Goal: Task Accomplishment & Management: Use online tool/utility

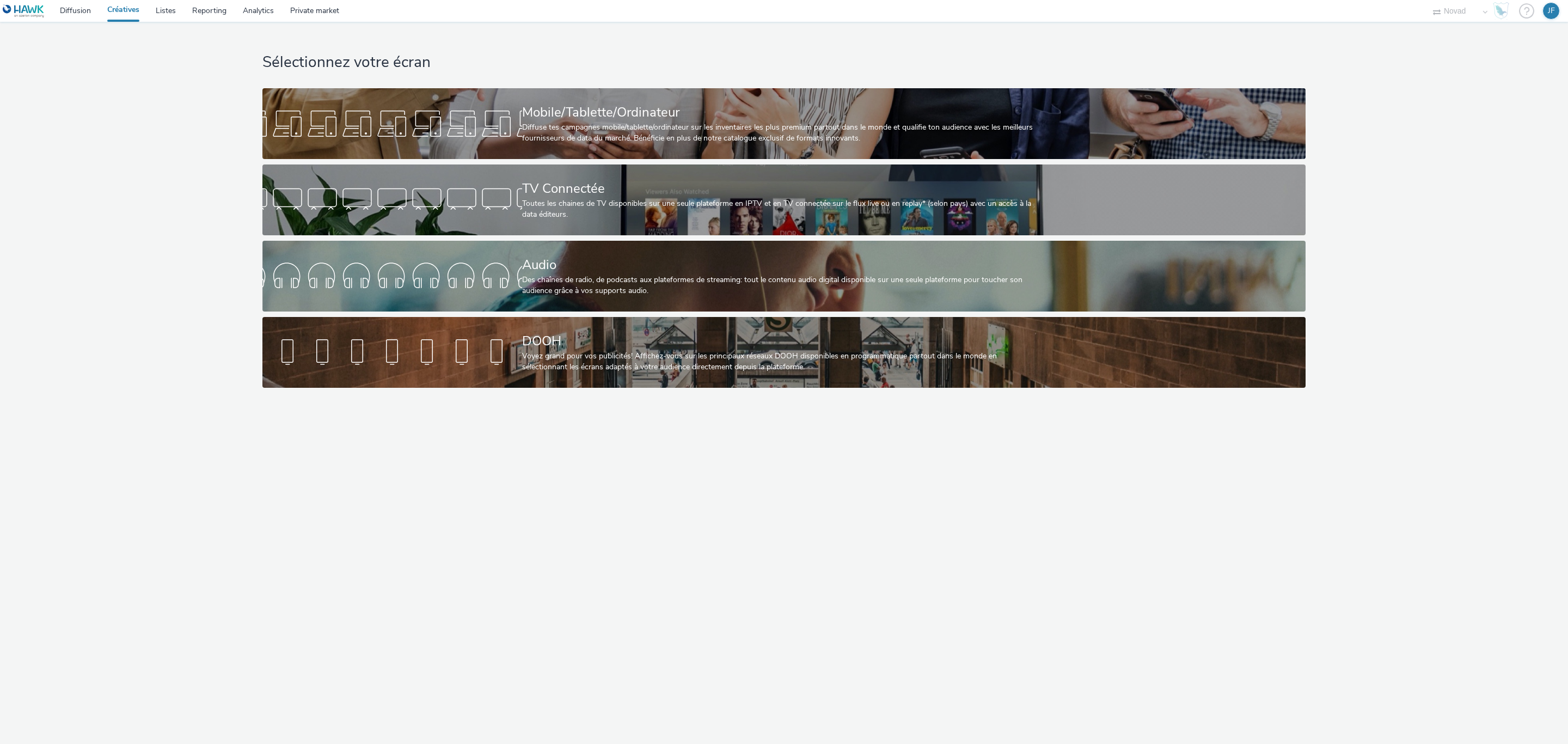
select select "ae52c008-e792-49d8-946c-ea980fe75bf6"
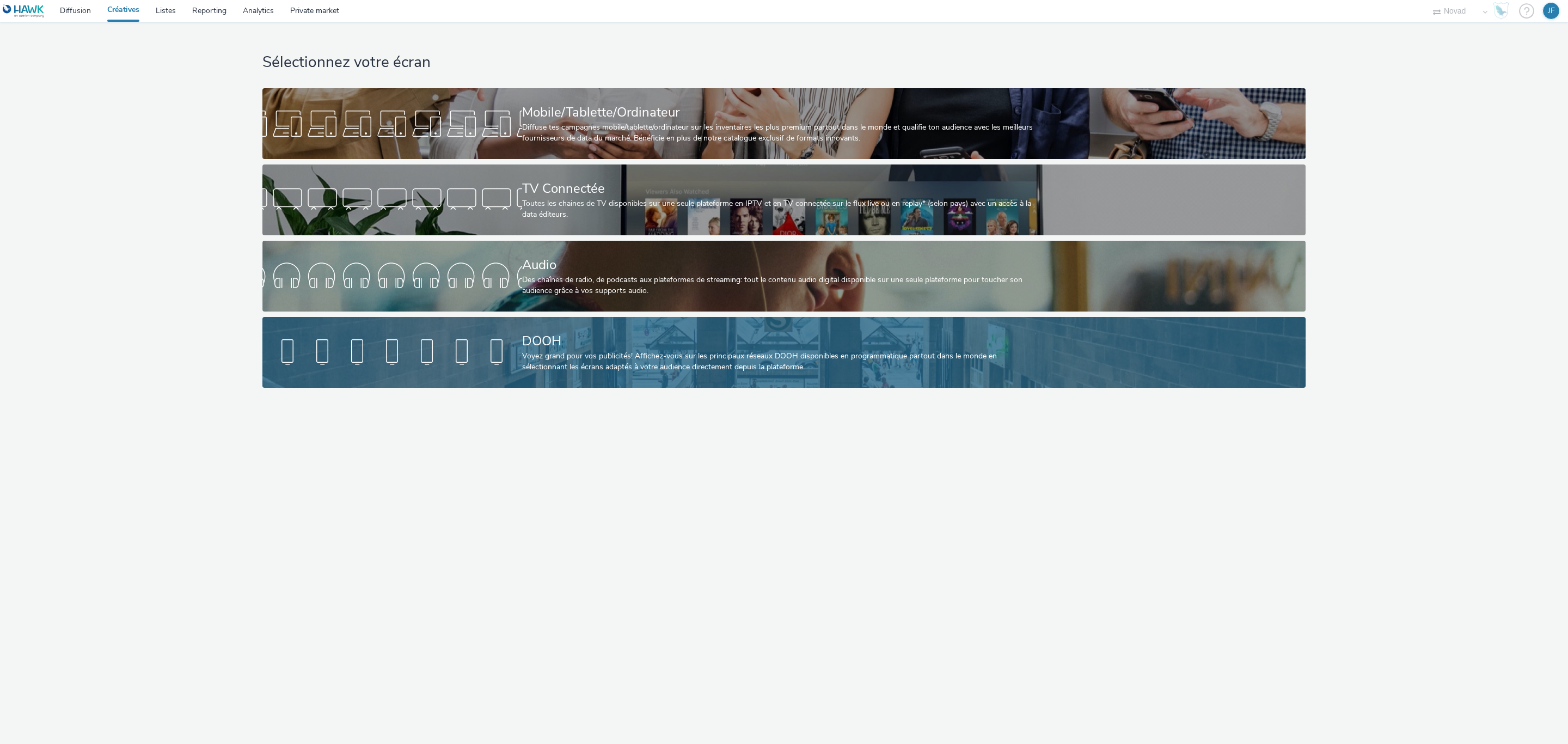
click at [573, 337] on div "DOOH" at bounding box center [782, 341] width 519 height 19
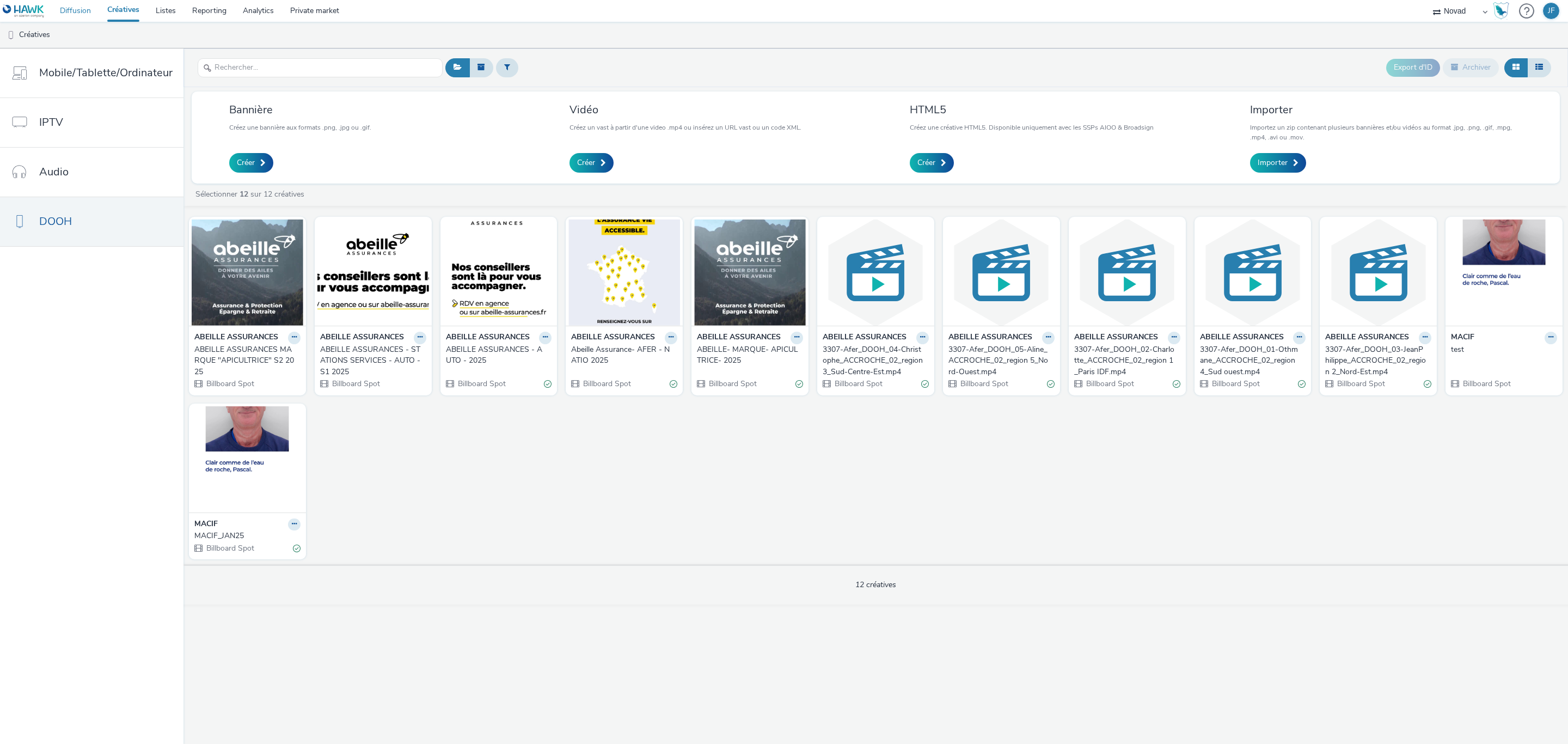
click at [82, 5] on link "Diffusion" at bounding box center [75, 11] width 47 height 22
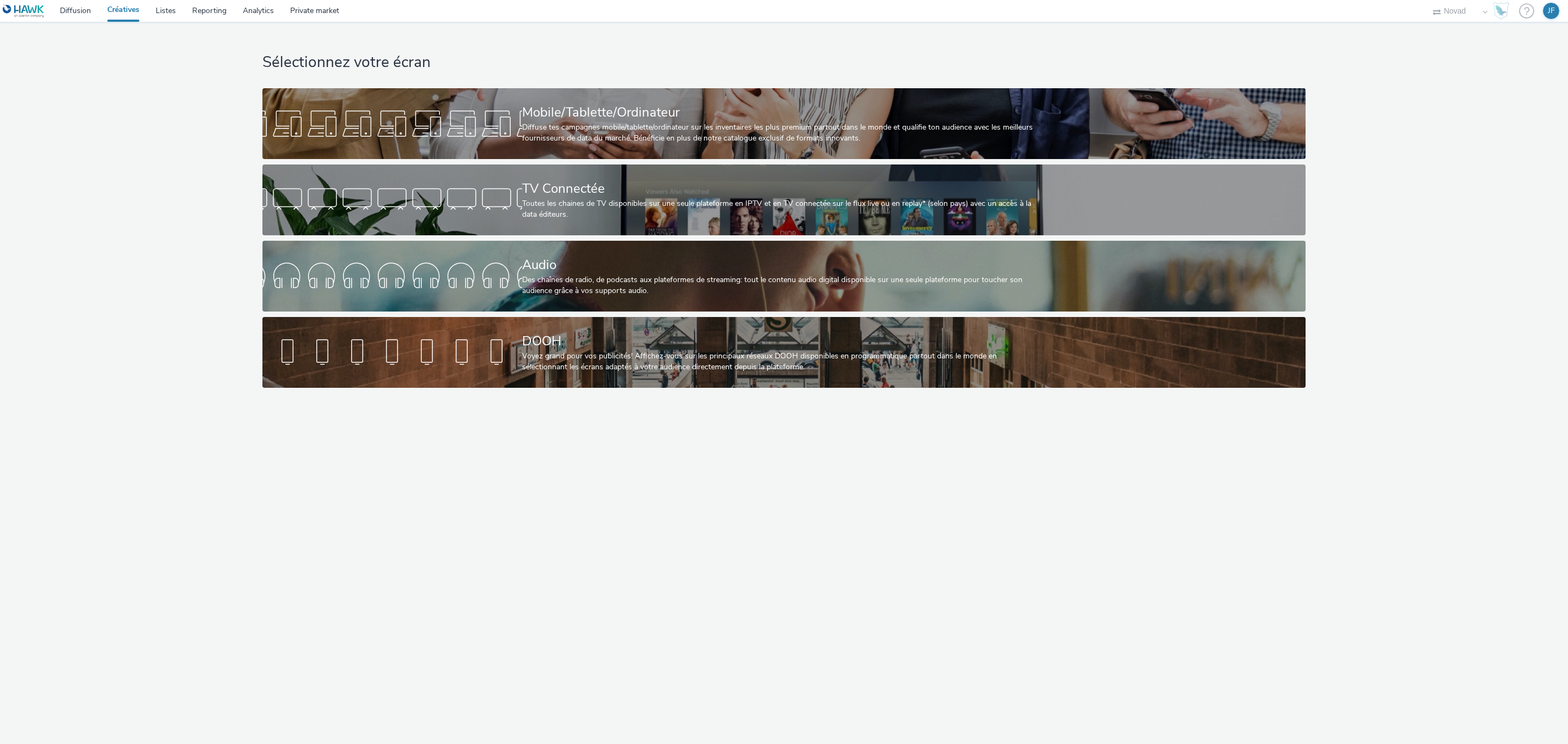
select select "ae52c008-e792-49d8-946c-ea980fe75bf6"
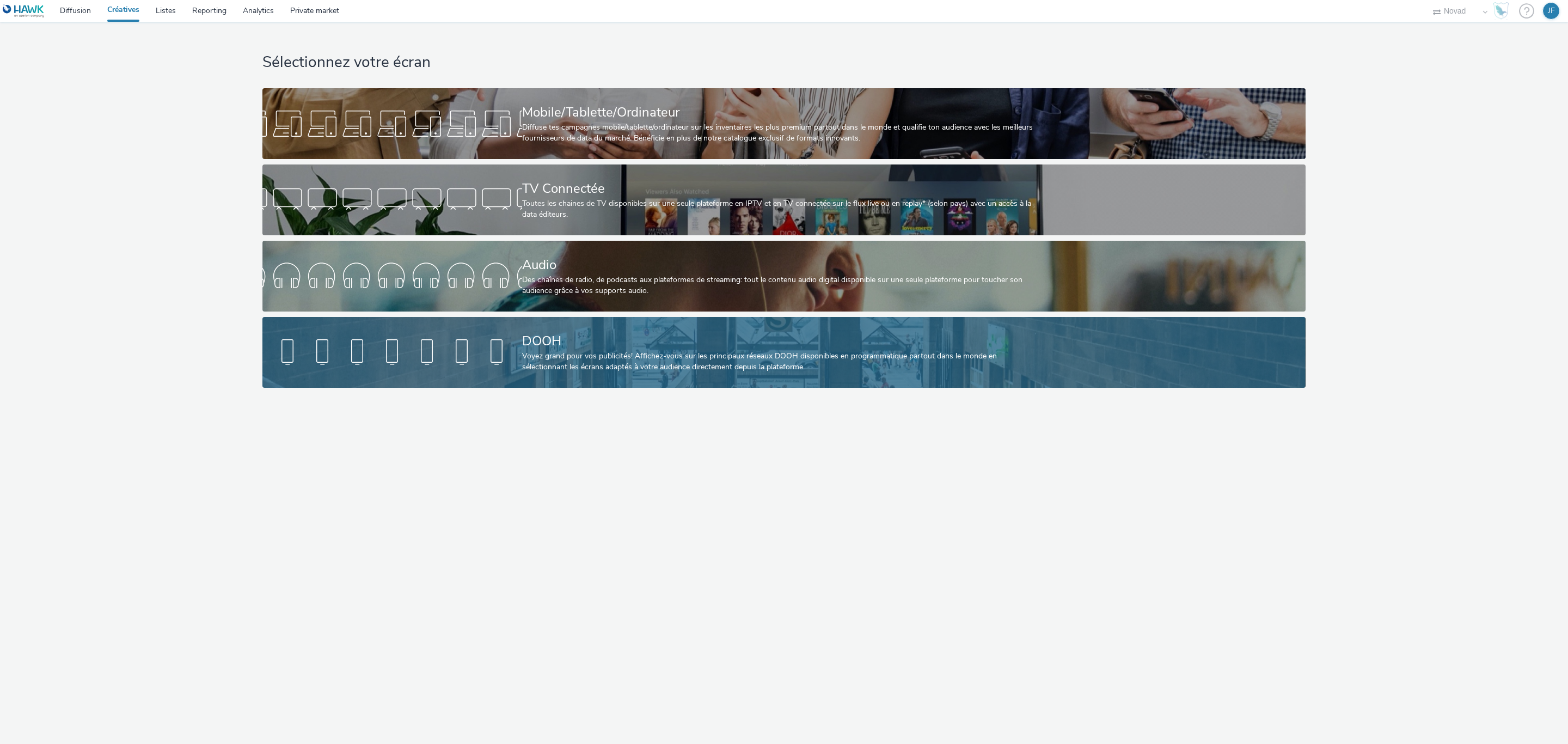
click at [630, 333] on div "DOOH" at bounding box center [782, 341] width 519 height 19
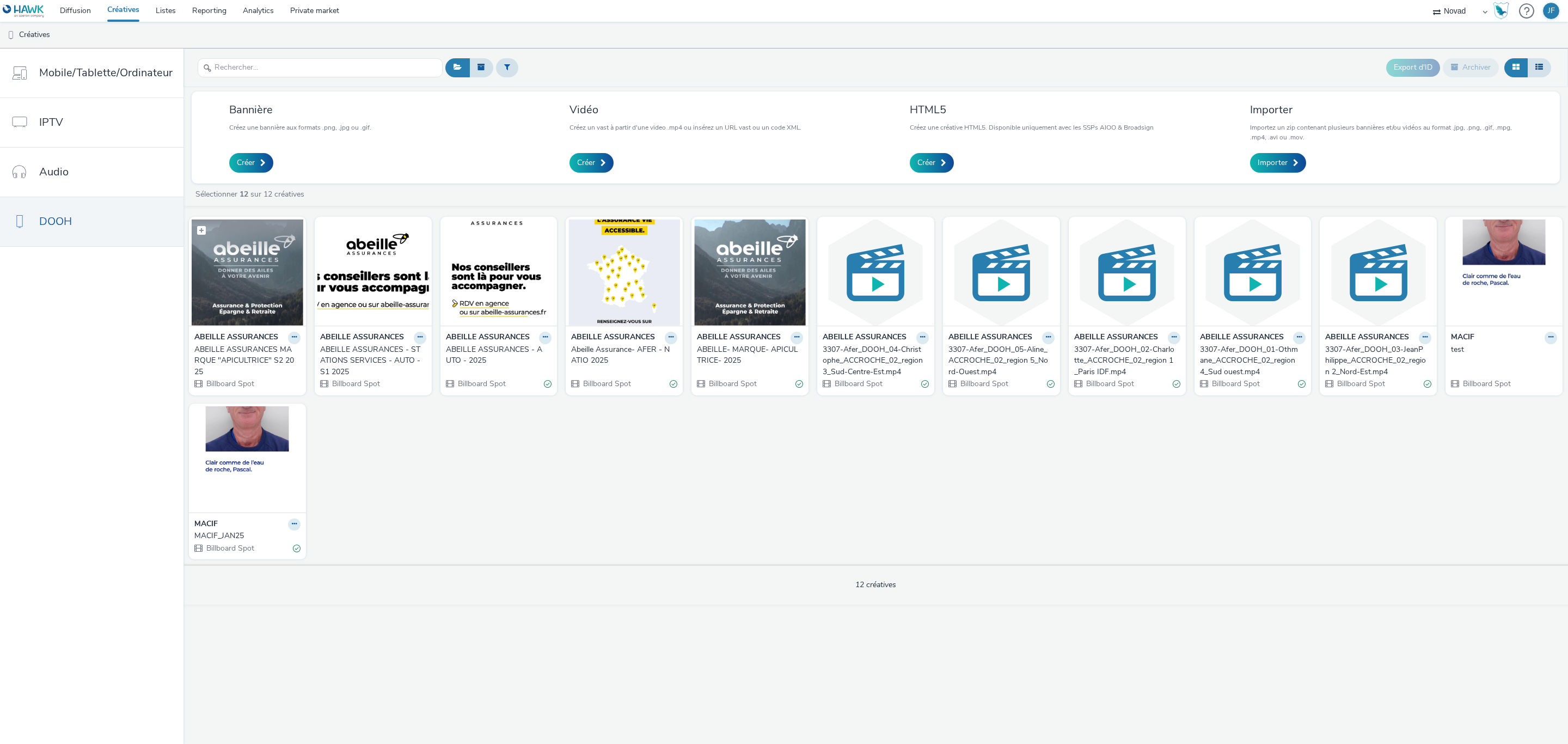
click at [241, 271] on img at bounding box center [247, 272] width 111 height 106
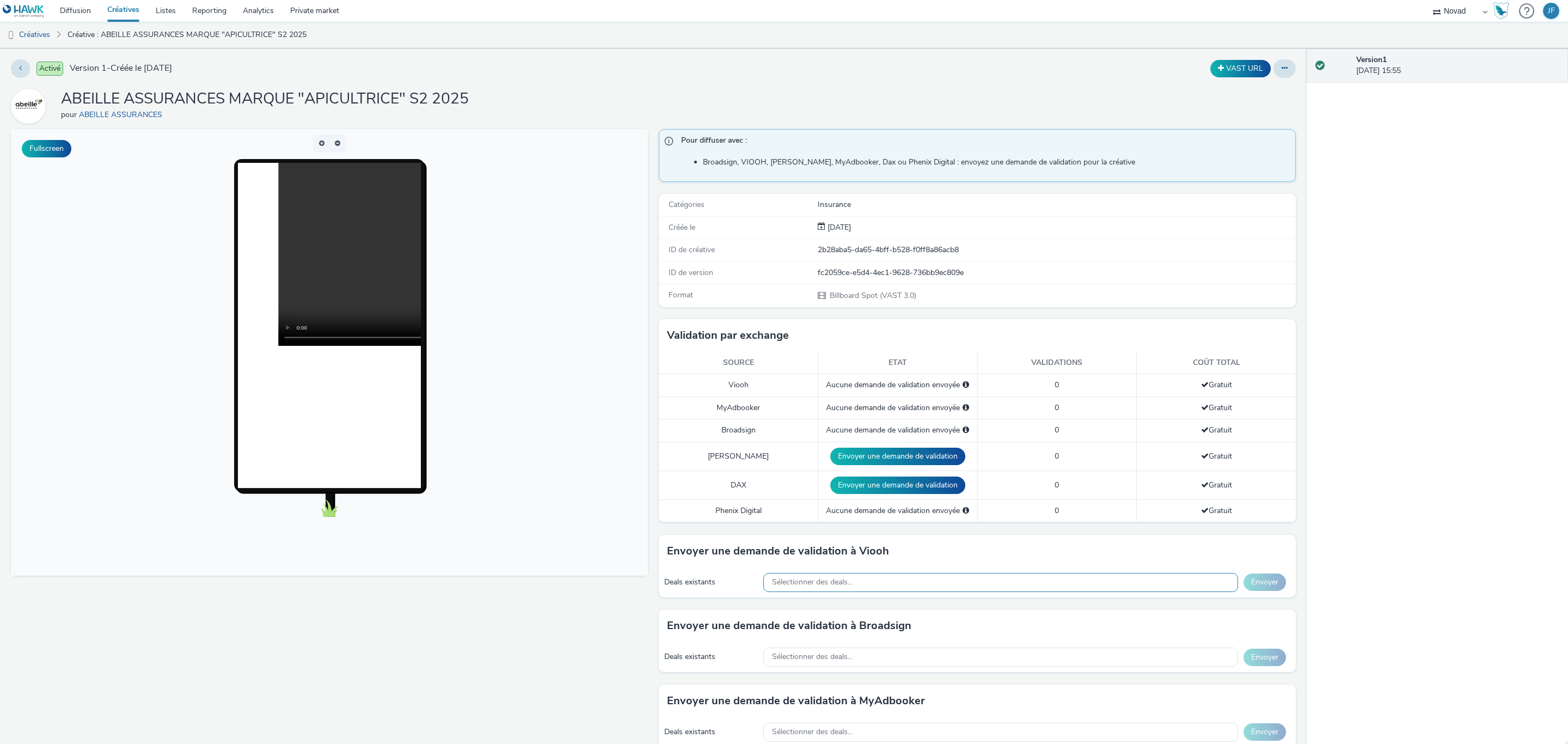
click at [1074, 579] on div "Sélectionner des deals..." at bounding box center [1000, 582] width 475 height 19
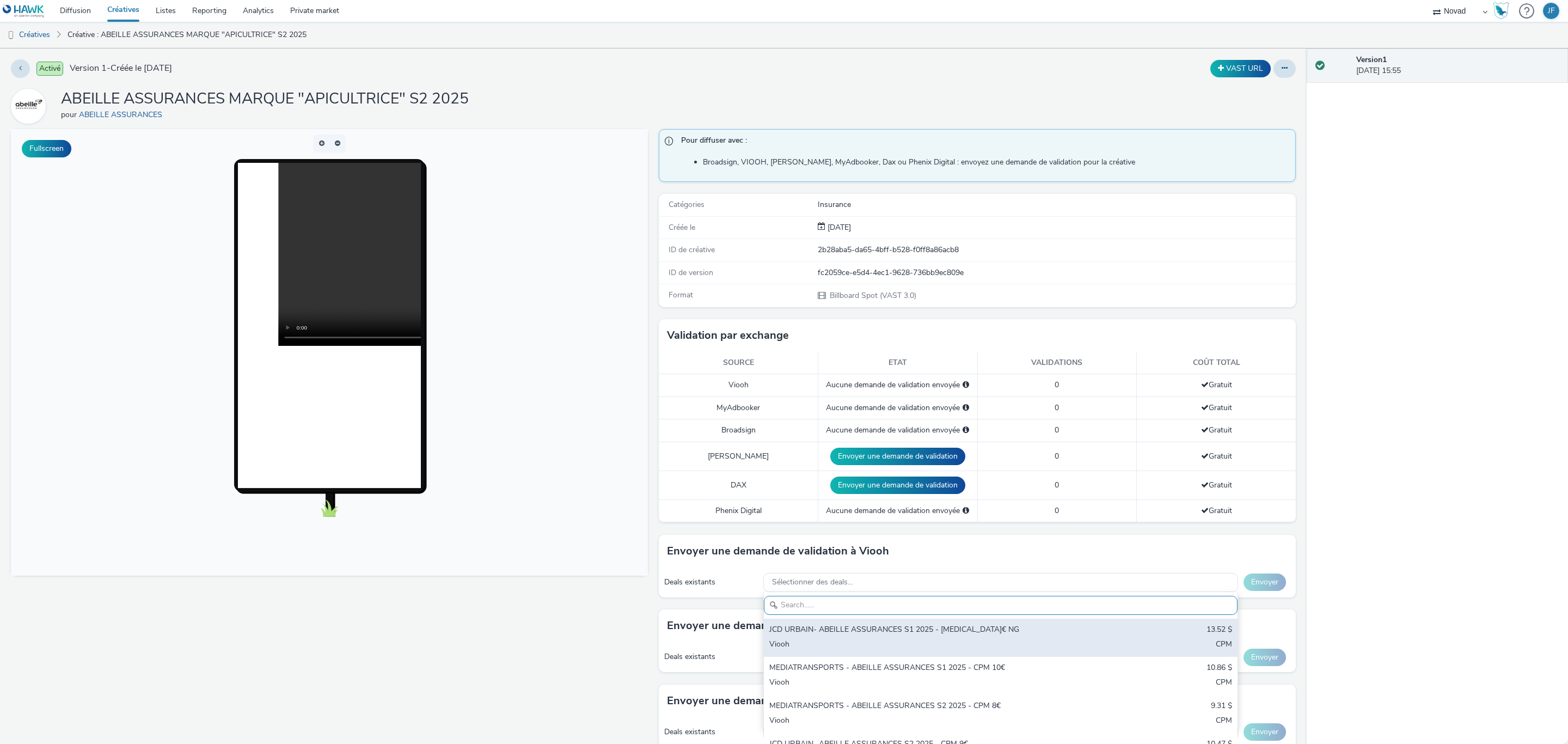
click at [954, 630] on div "JCD URBAIN- ABEILLE ASSURANCES S1 2025 - [MEDICAL_DATA]€ NG" at bounding box center [922, 631] width 306 height 12
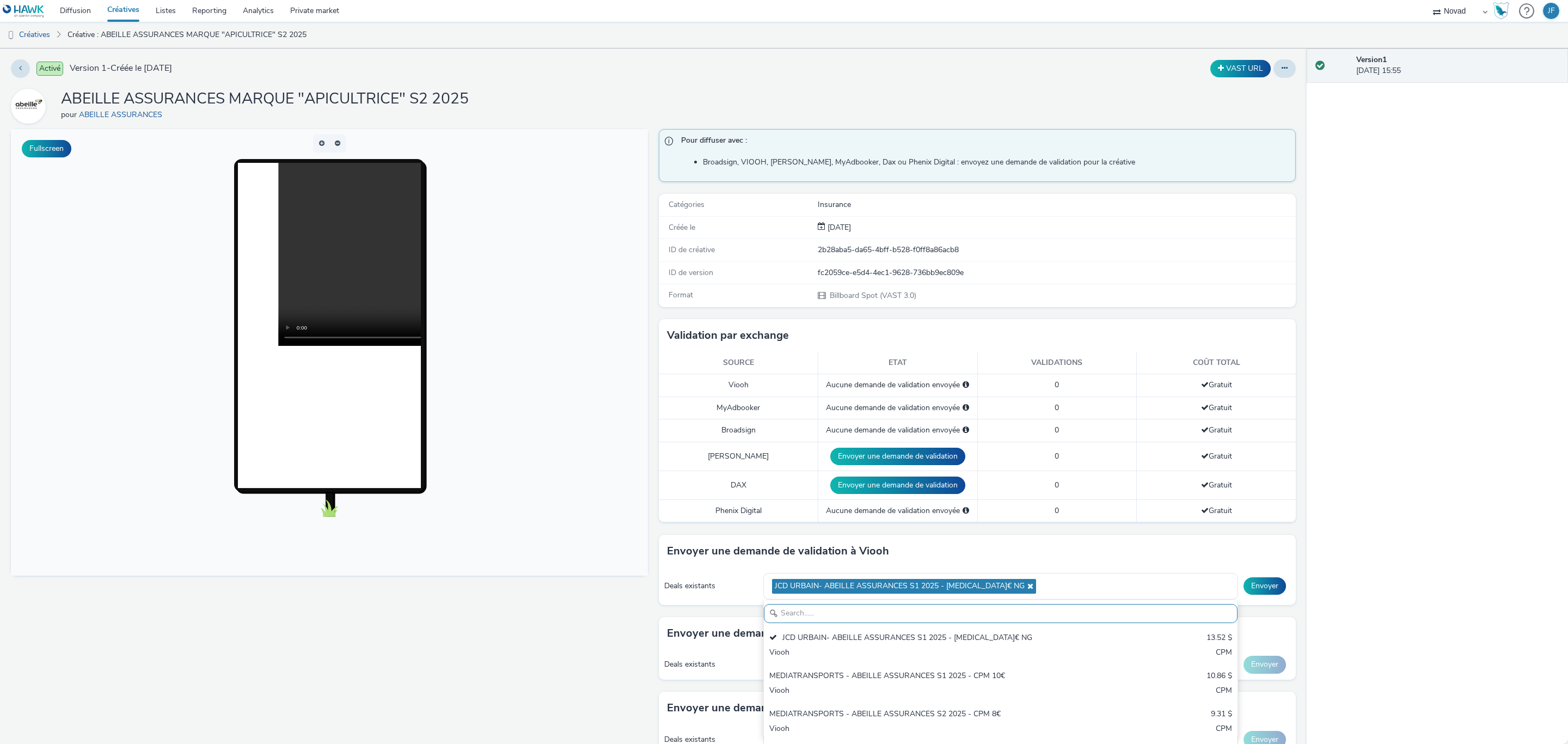
scroll to position [82, 0]
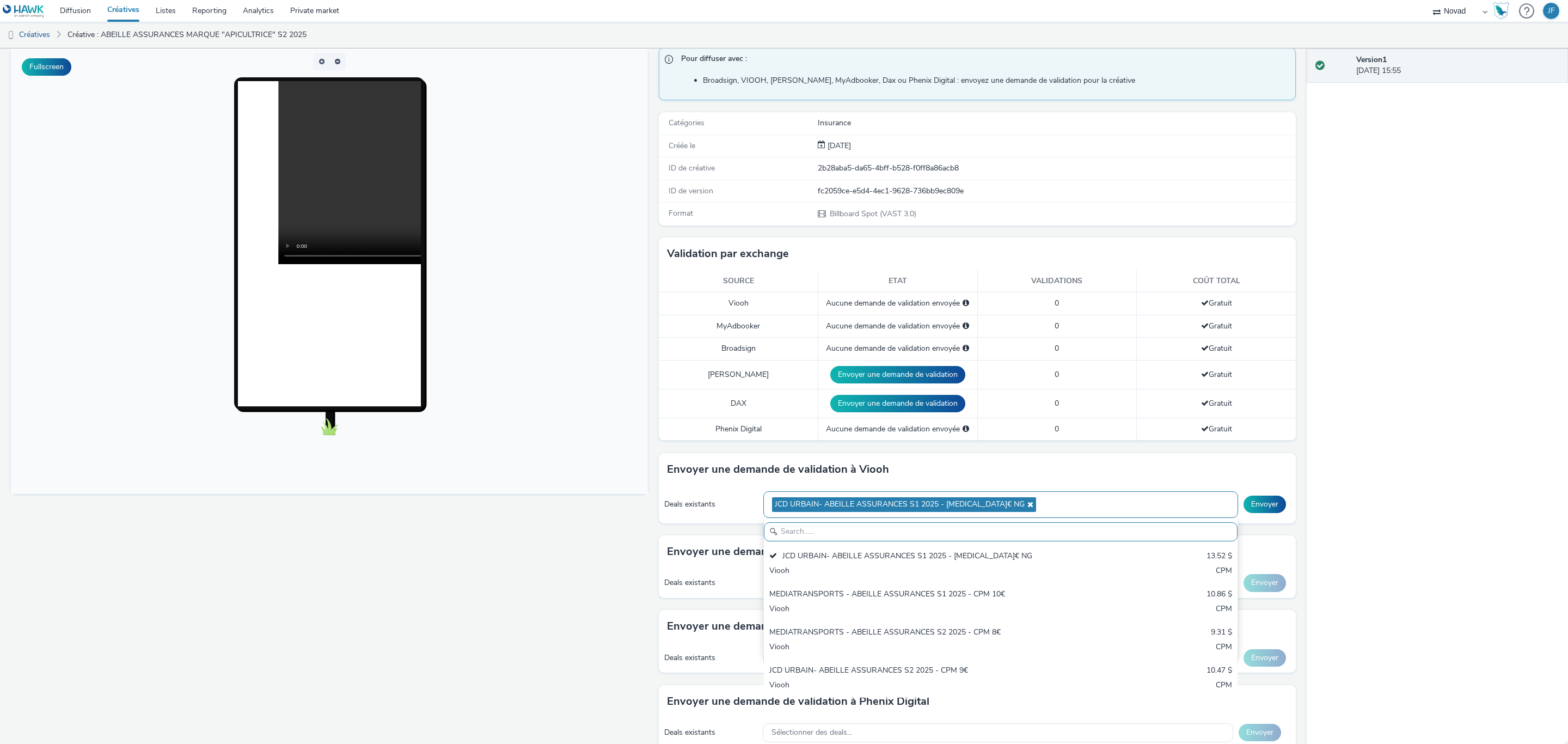
click at [1054, 500] on div "JCD URBAIN- ABEILLE ASSURANCES S1 2025 - [MEDICAL_DATA]€ NG" at bounding box center [1000, 505] width 475 height 27
click at [989, 512] on span "JCD URBAIN- ABEILLE ASSURANCES S1 2025 - [MEDICAL_DATA]€ NG" at bounding box center [903, 505] width 264 height 15
click at [1025, 508] on icon at bounding box center [1029, 504] width 9 height 7
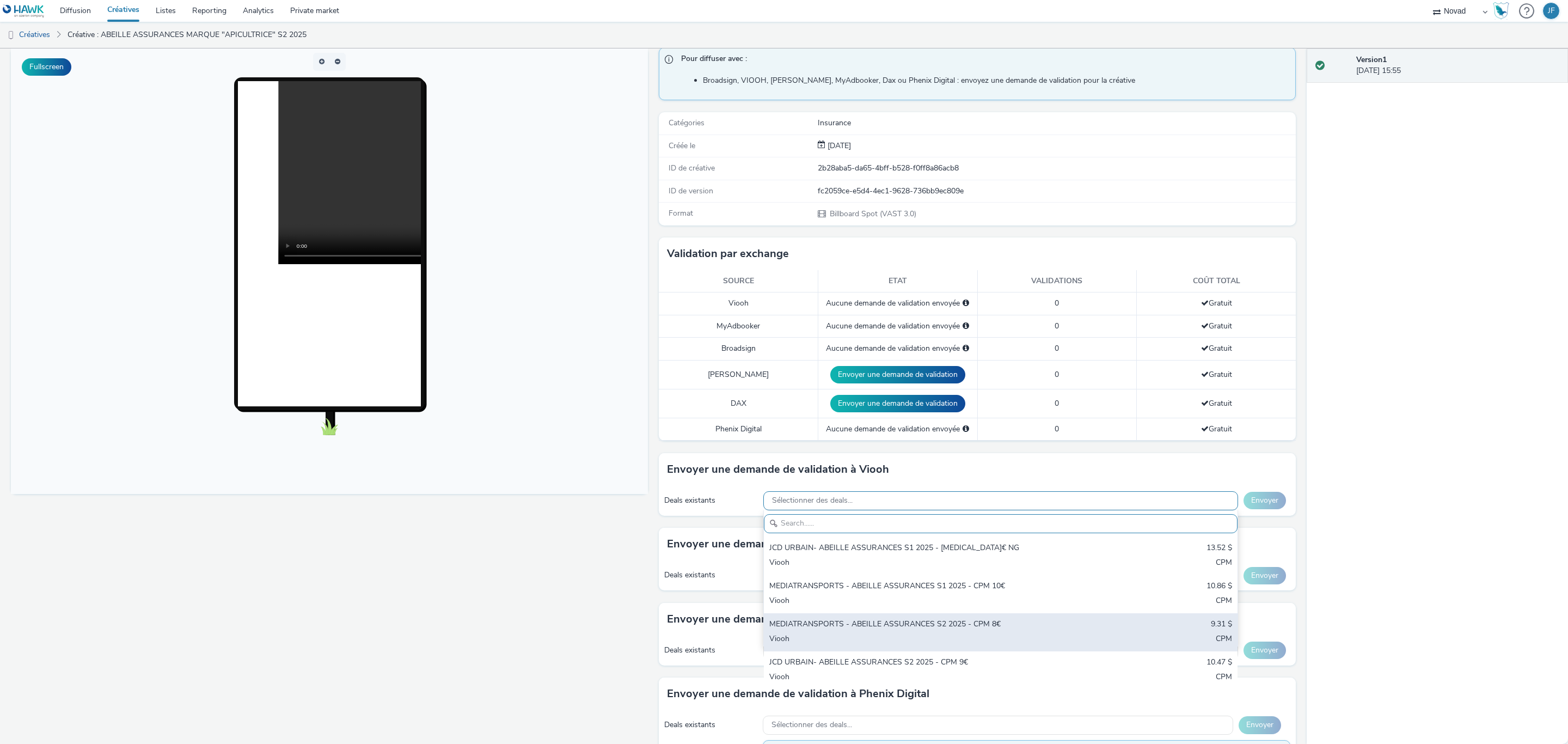
scroll to position [164, 0]
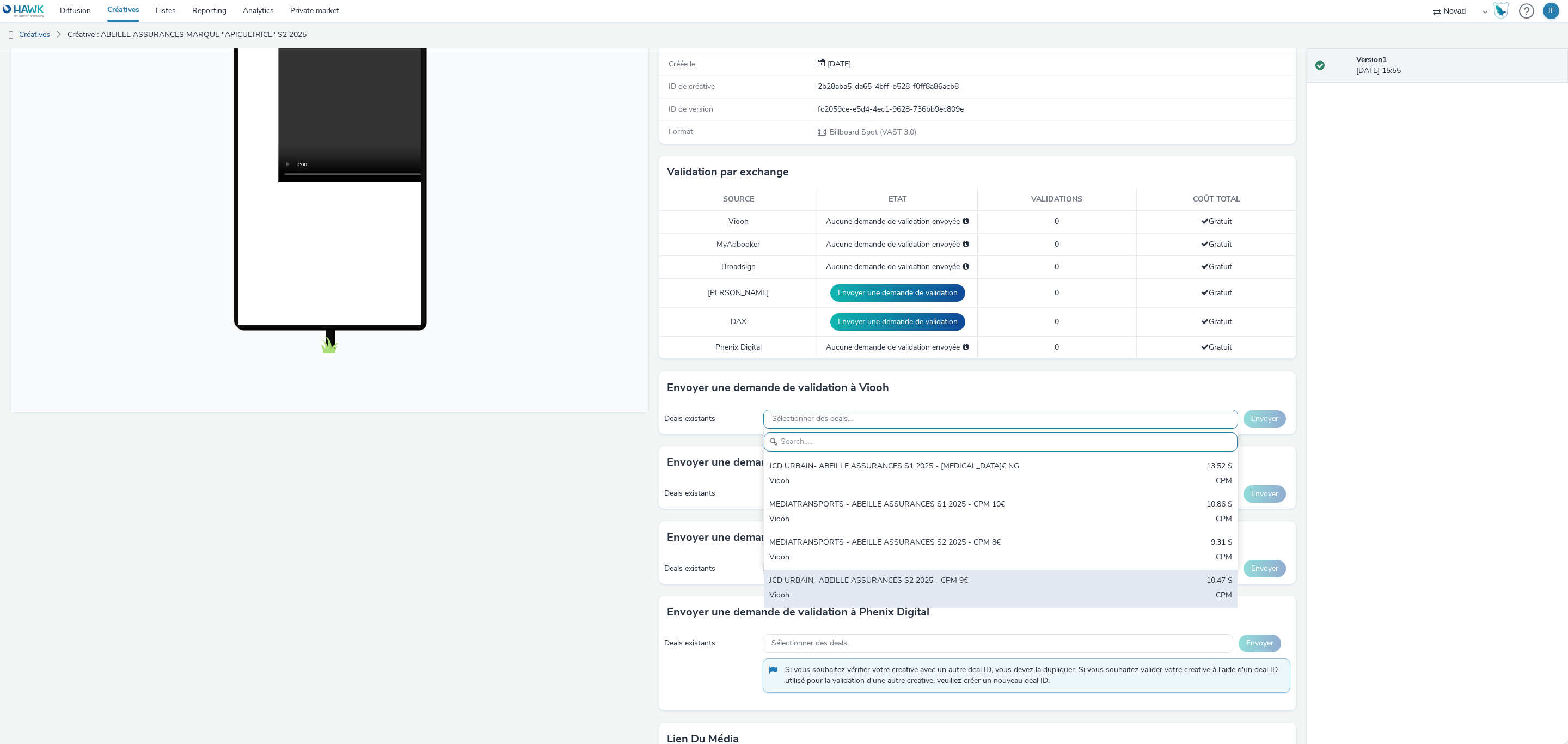
click at [917, 583] on div "JCD URBAIN- ABEILLE ASSURANCES S2 2025 - CPM 9€" at bounding box center [922, 582] width 306 height 12
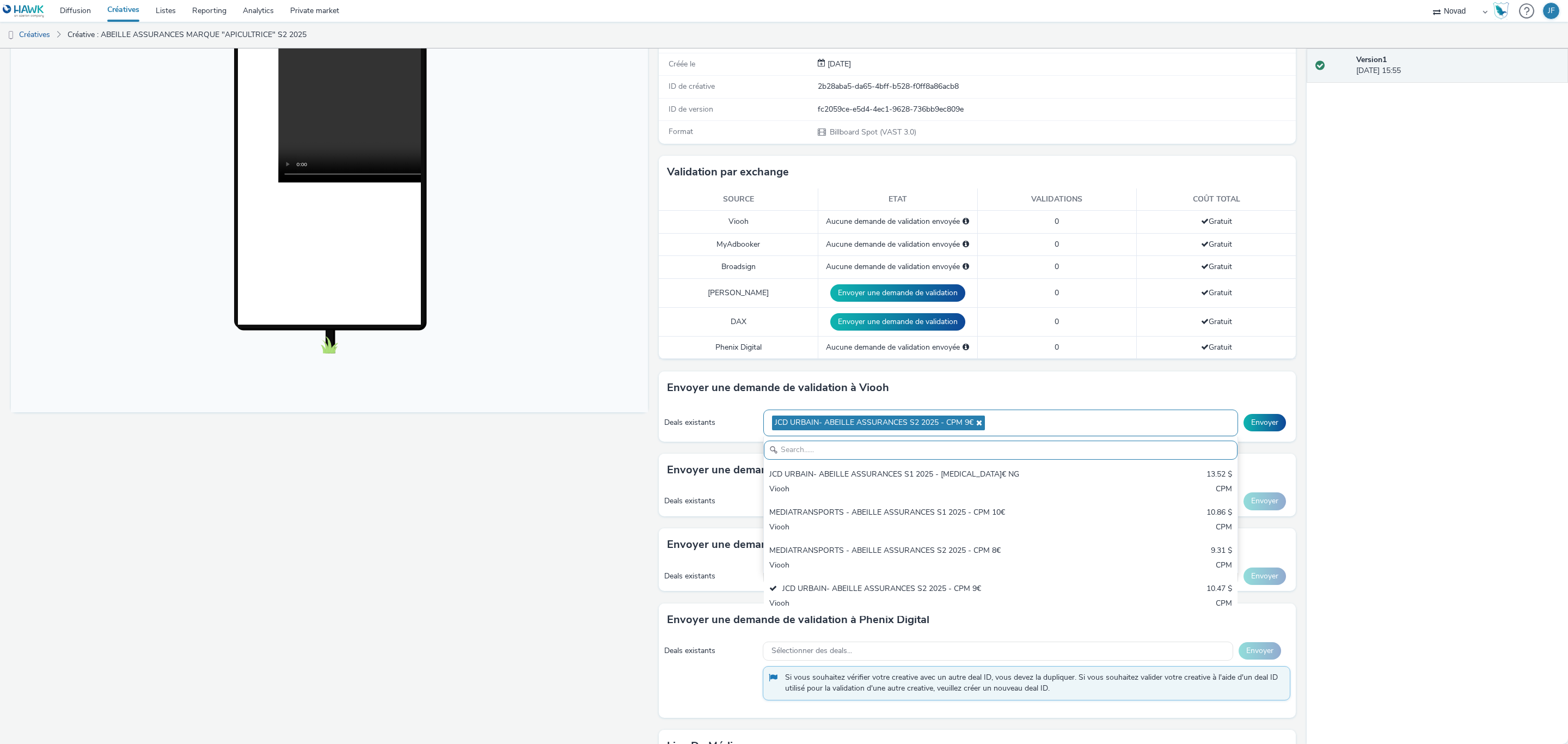
click at [1031, 389] on div "Envoyer une demande de validation à Viooh" at bounding box center [978, 387] width 637 height 32
click at [894, 505] on div "Sélectionner des deals..." at bounding box center [1000, 501] width 475 height 19
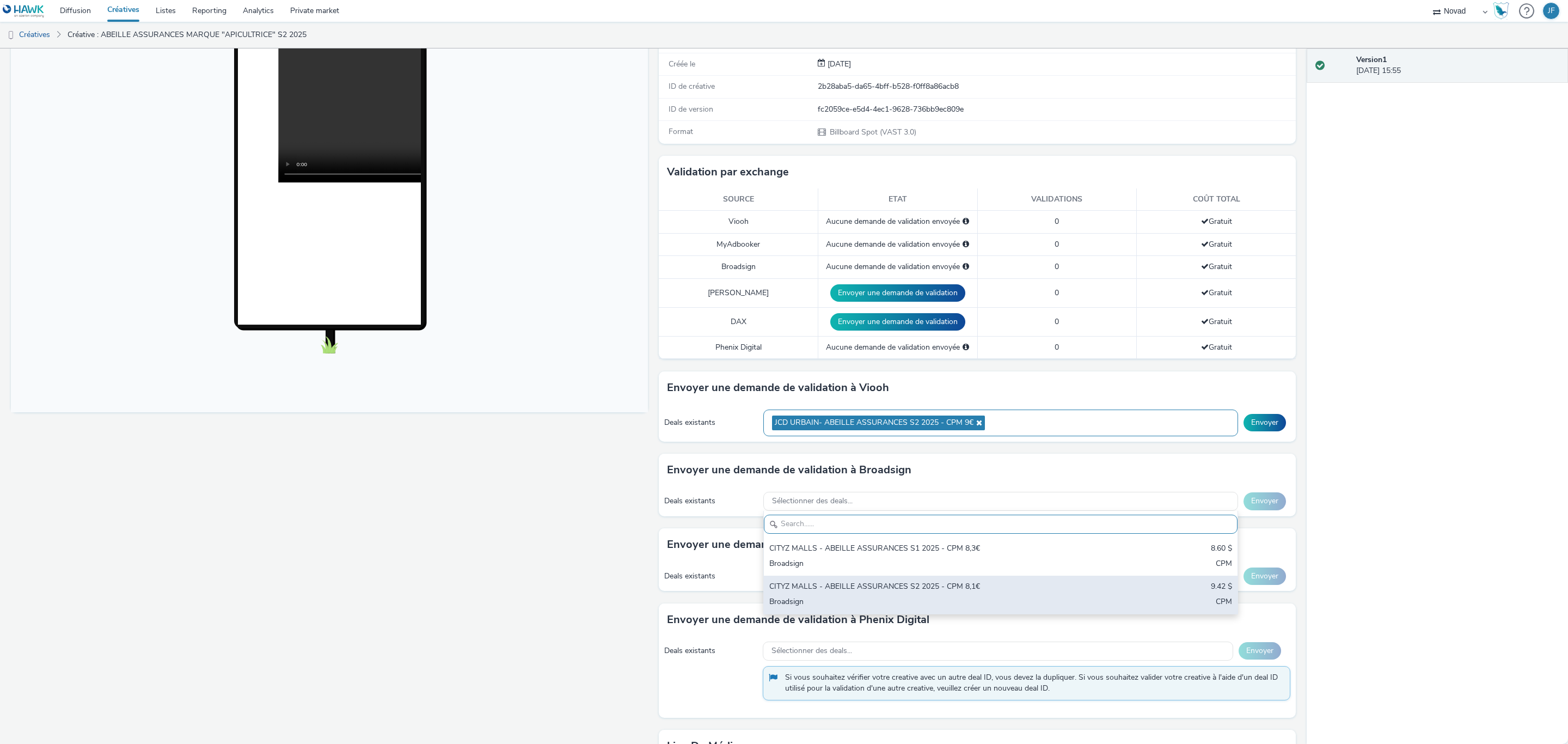
click at [875, 594] on div "CITYZ MALLS - ABEILLE ASSURANCES S2 2025 - CPM 8,1€" at bounding box center [922, 587] width 306 height 12
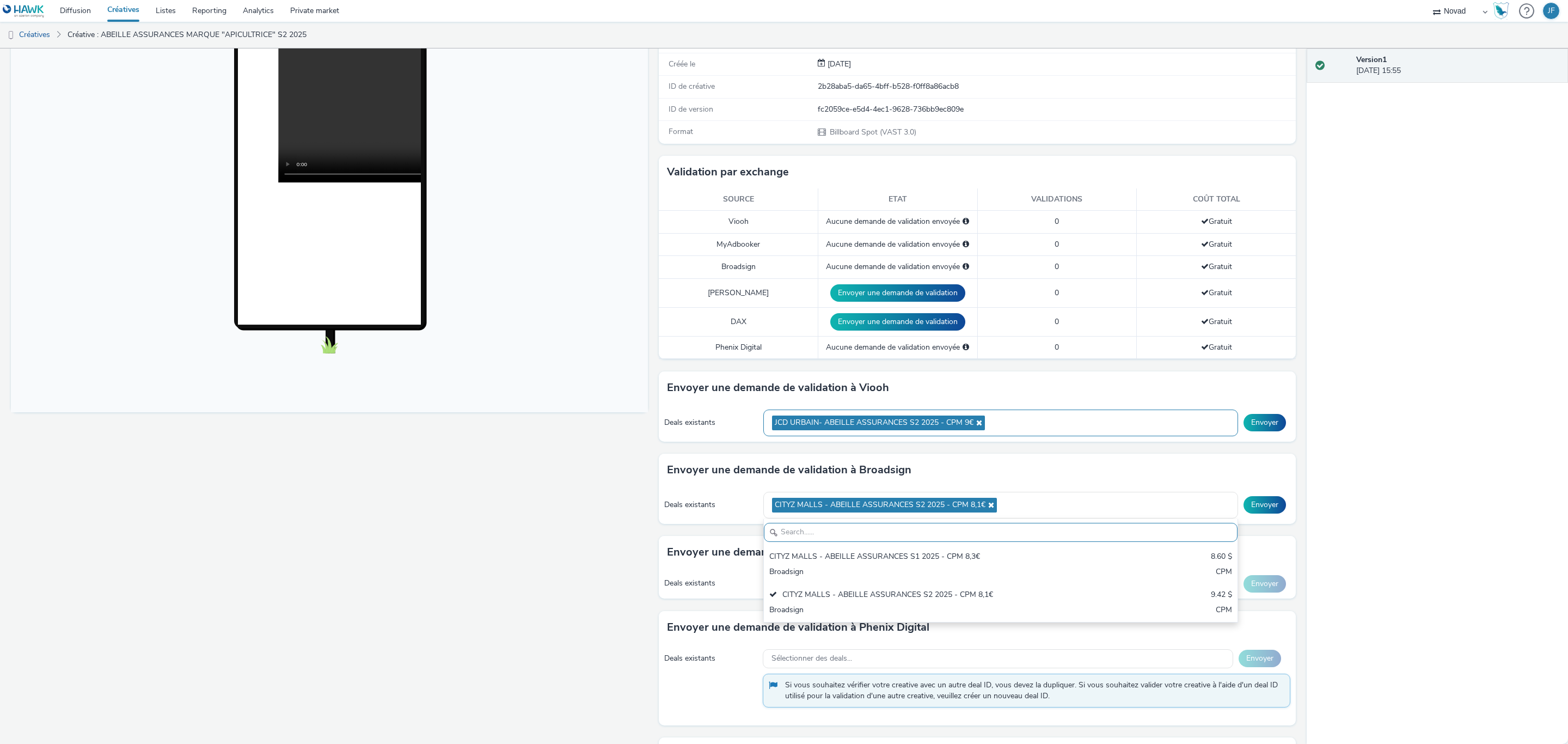
click at [1115, 391] on div "Envoyer une demande de validation à Viooh" at bounding box center [978, 387] width 637 height 32
click at [1254, 425] on button "Envoyer" at bounding box center [1264, 423] width 42 height 17
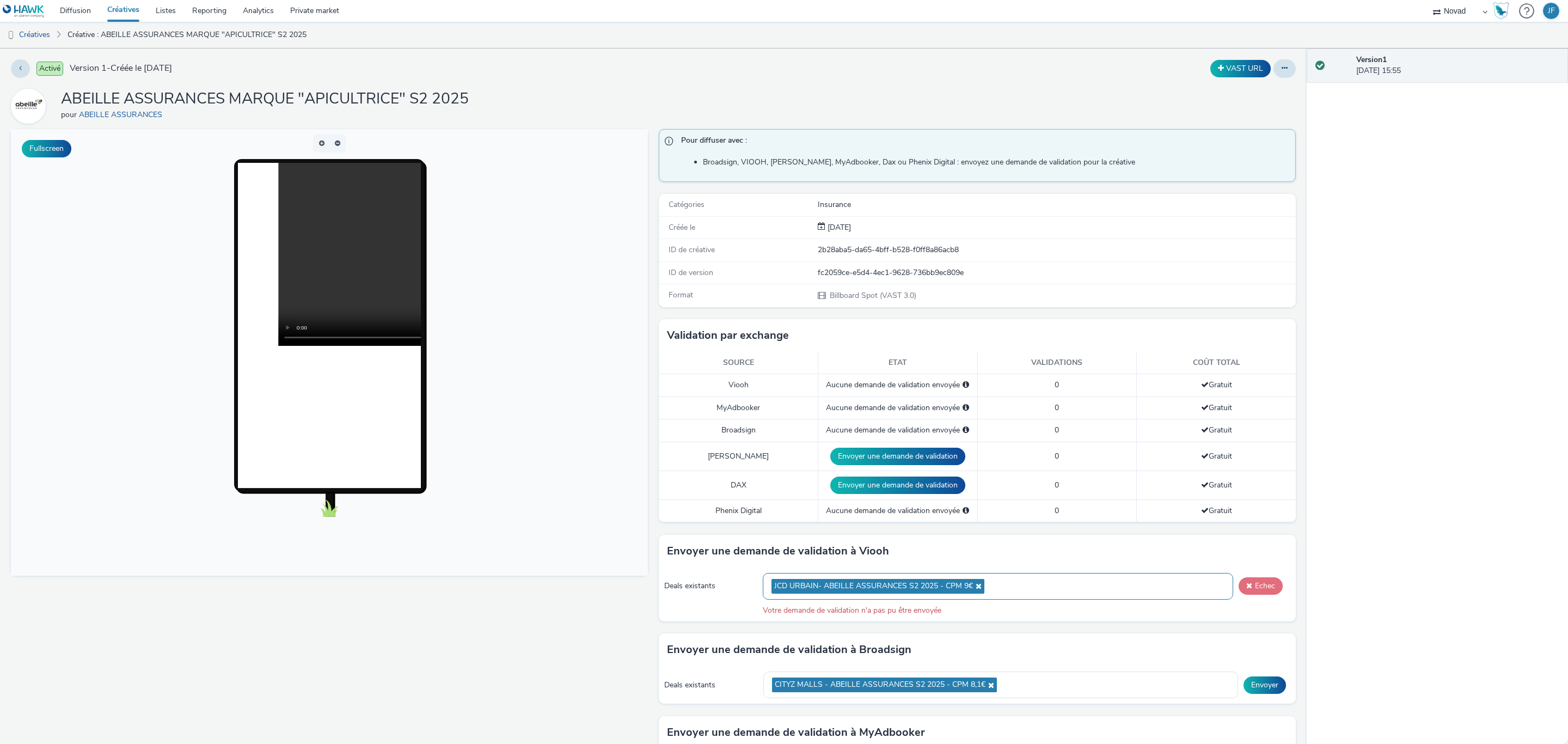
click at [1246, 587] on span at bounding box center [1250, 585] width 6 height 7
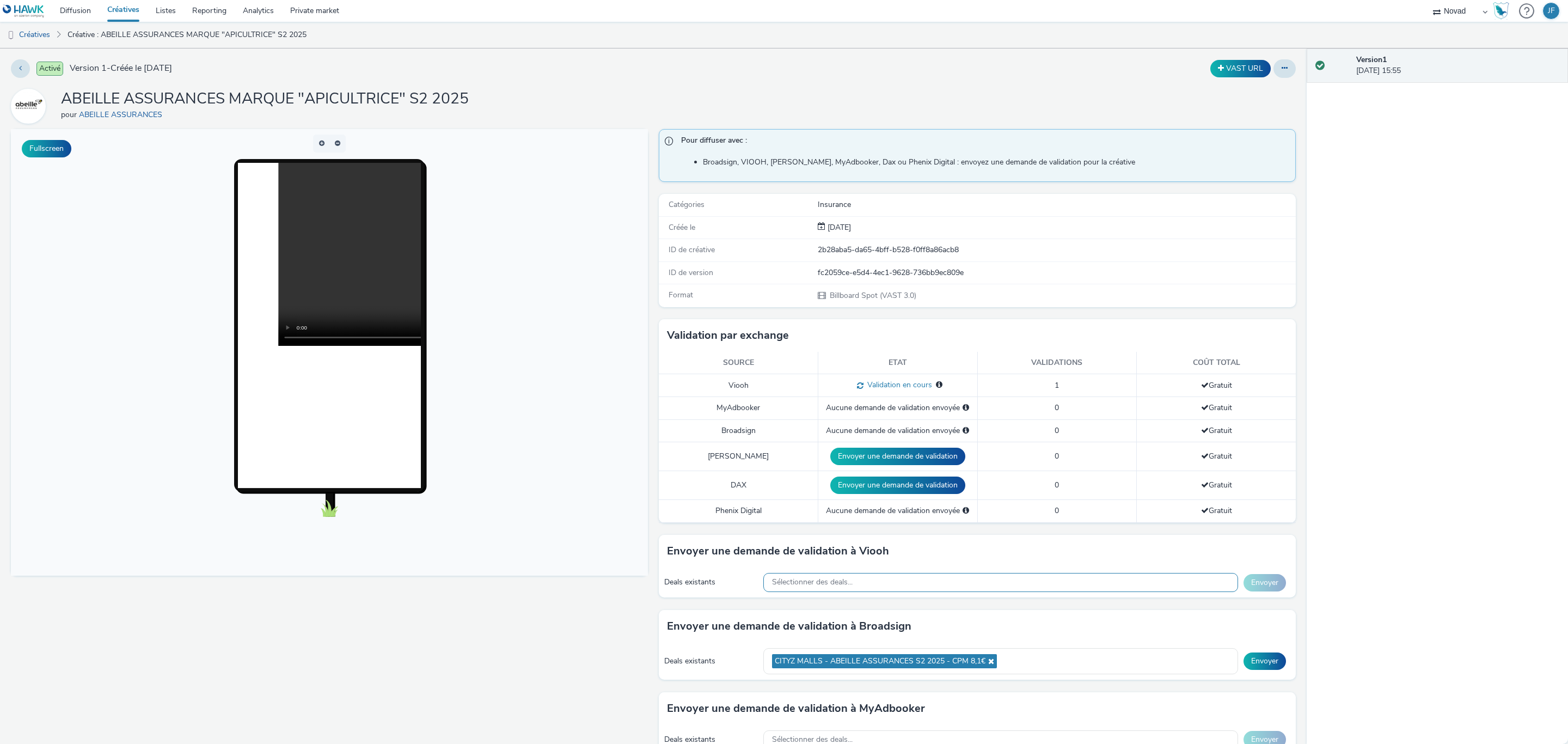
click at [135, 6] on link "Créatives" at bounding box center [123, 11] width 48 height 22
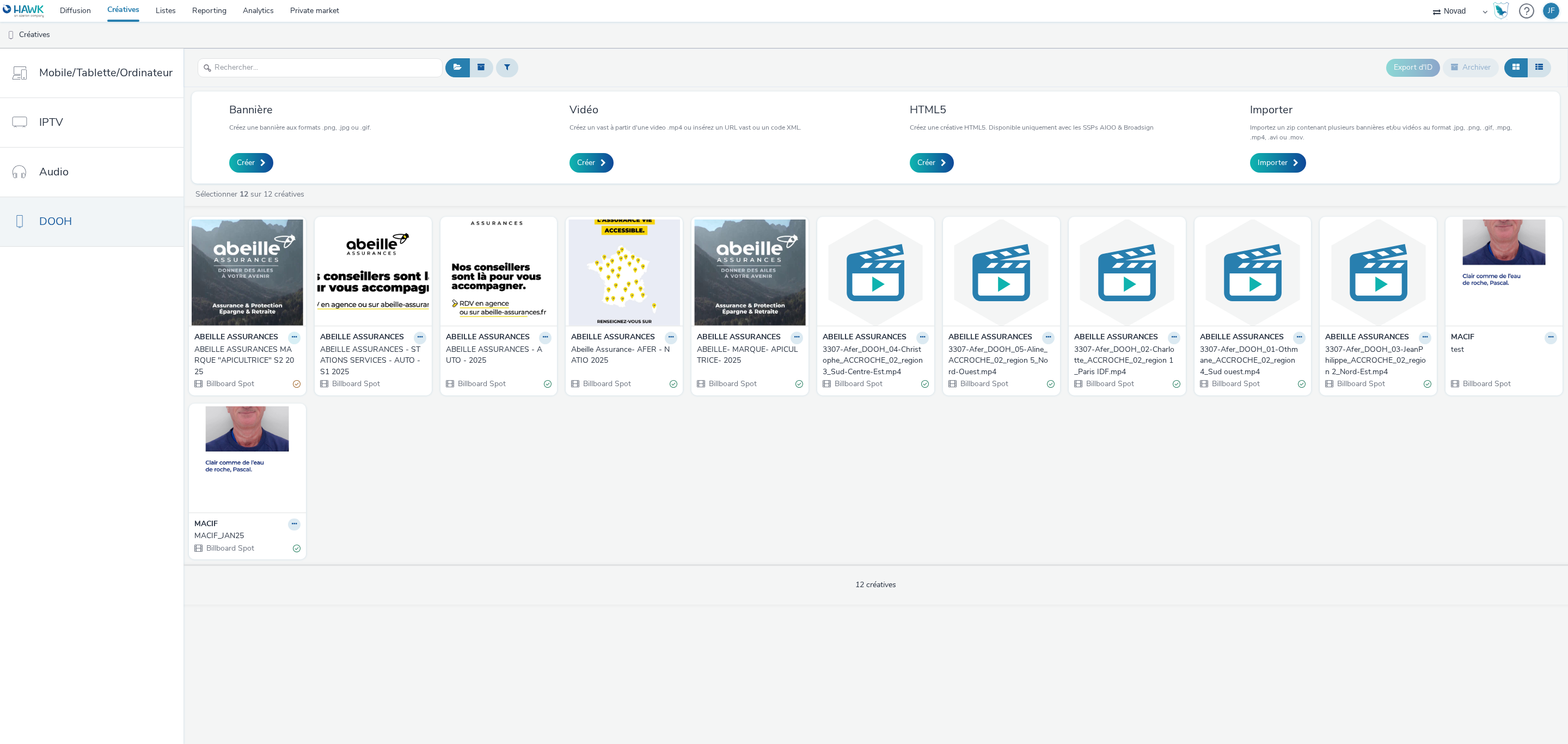
click at [292, 339] on icon at bounding box center [294, 337] width 5 height 7
click at [274, 419] on link "Archiver" at bounding box center [259, 422] width 81 height 22
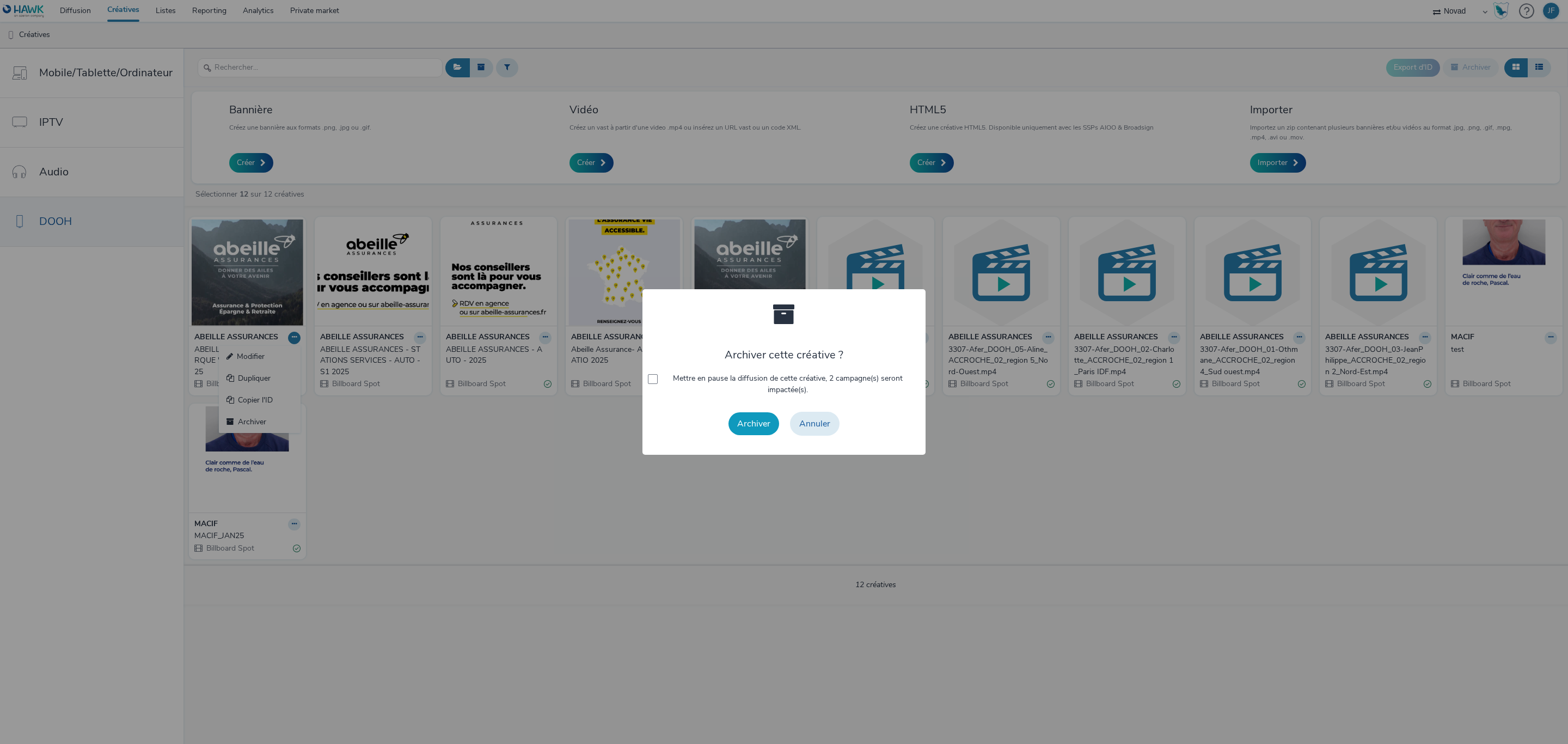
click at [755, 423] on button "Archiver" at bounding box center [753, 423] width 51 height 23
